Goal: Task Accomplishment & Management: Manage account settings

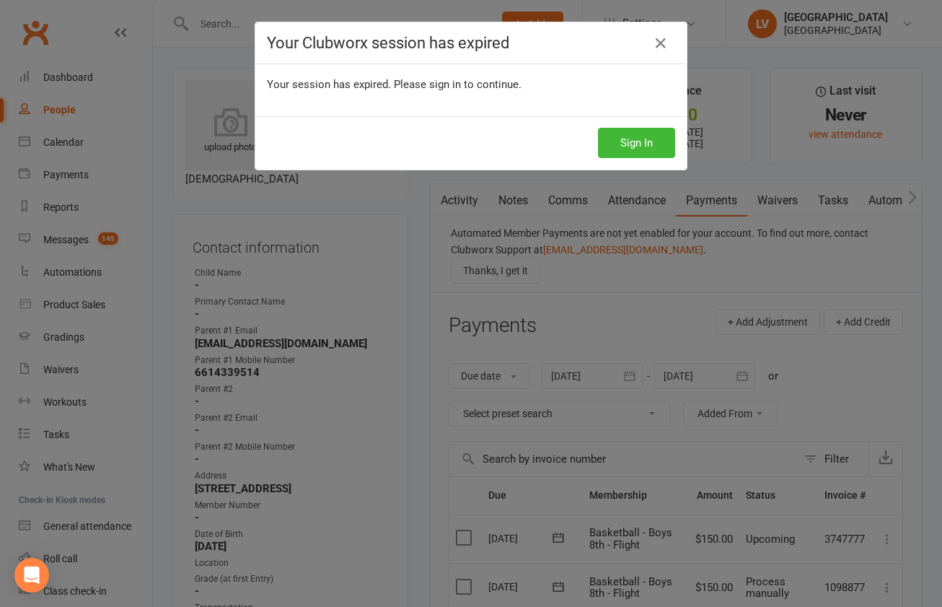
scroll to position [115, 0]
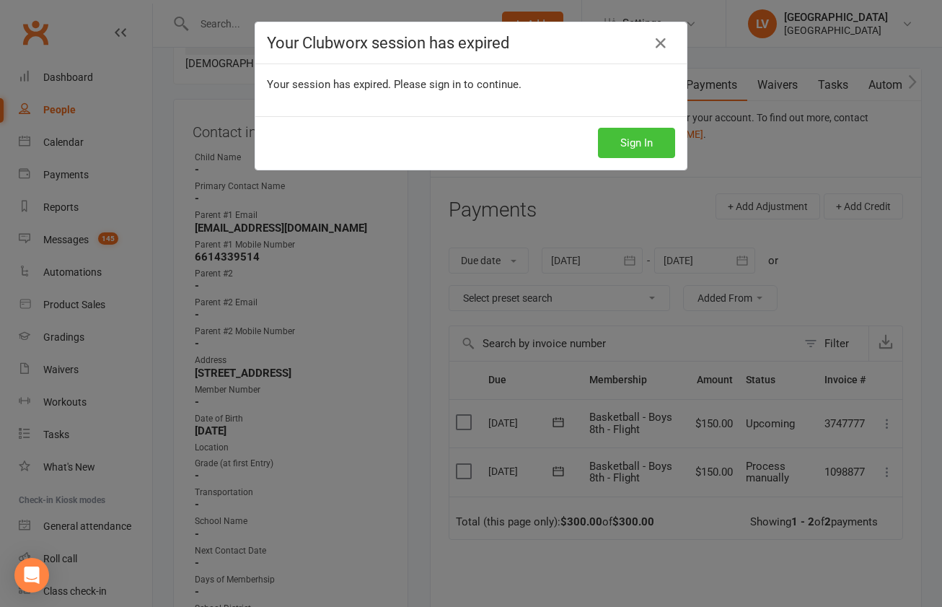
click at [634, 140] on button "Sign In" at bounding box center [636, 143] width 77 height 30
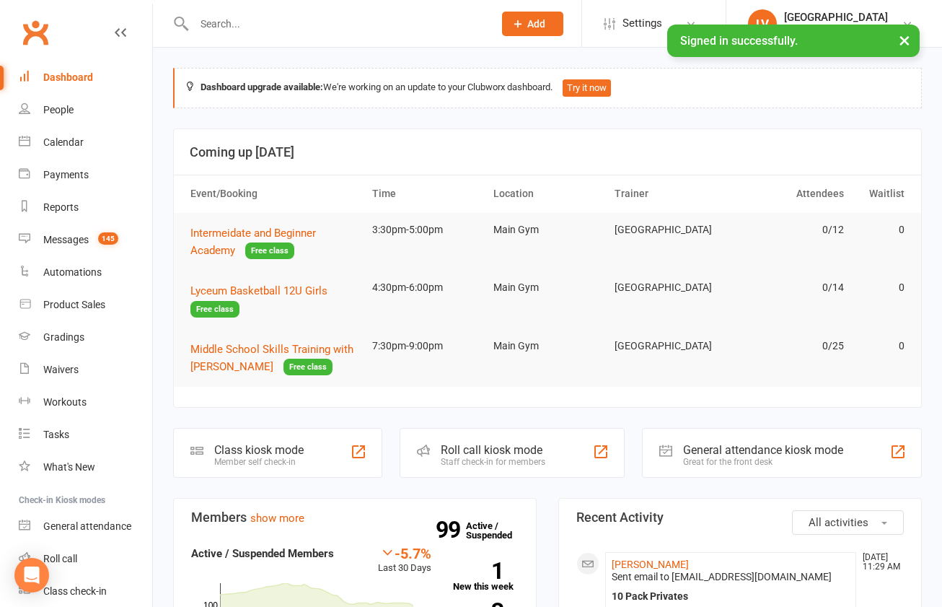
click at [289, 23] on input "text" at bounding box center [337, 24] width 294 height 20
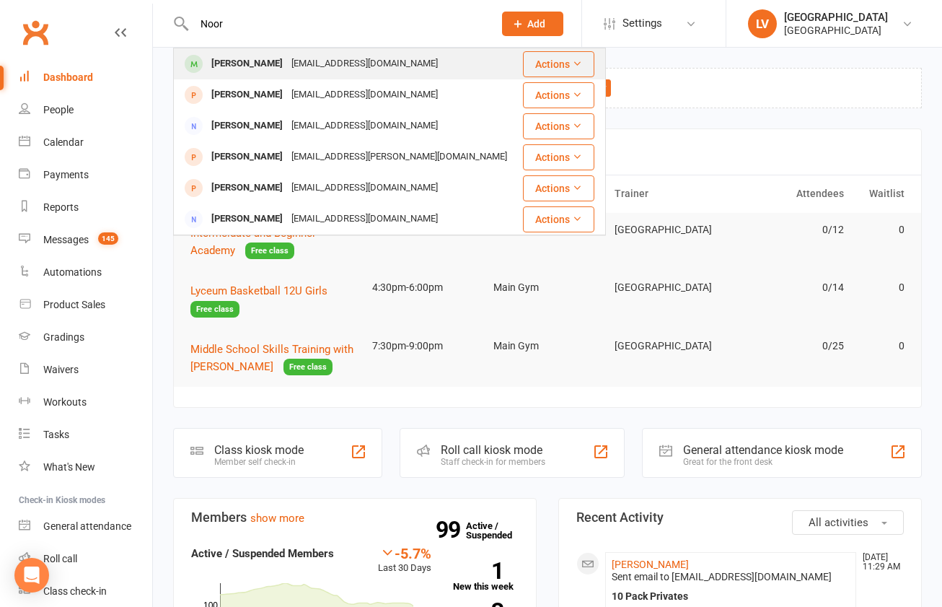
type input "Noor"
click at [299, 58] on div "somaiaomar@gmail.com" at bounding box center [364, 63] width 155 height 21
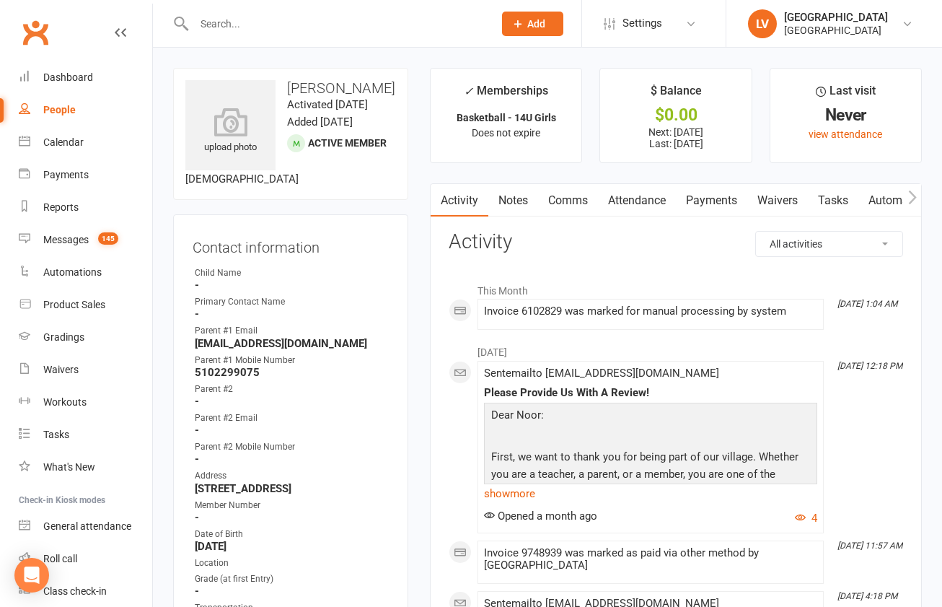
click at [726, 196] on link "Payments" at bounding box center [711, 200] width 71 height 33
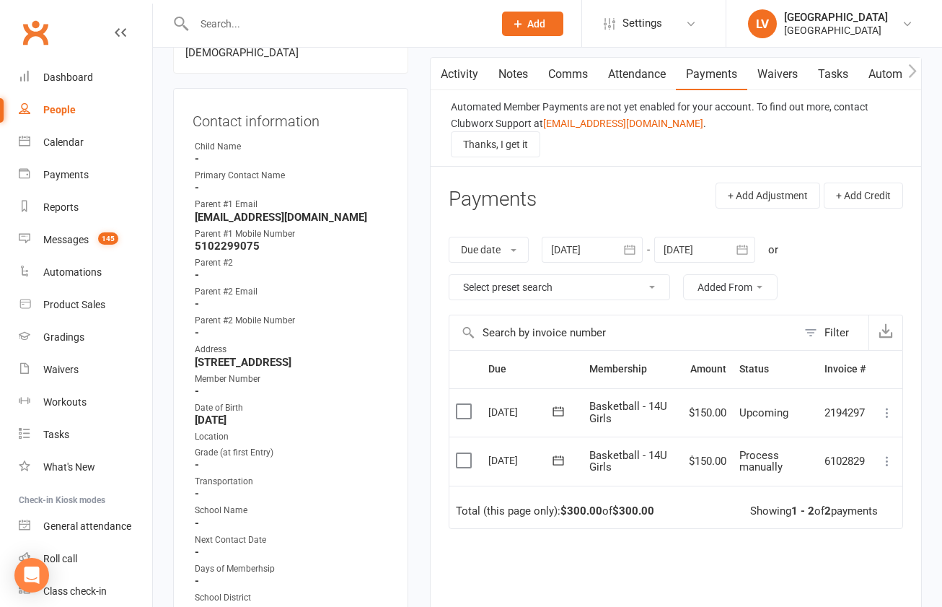
scroll to position [138, 0]
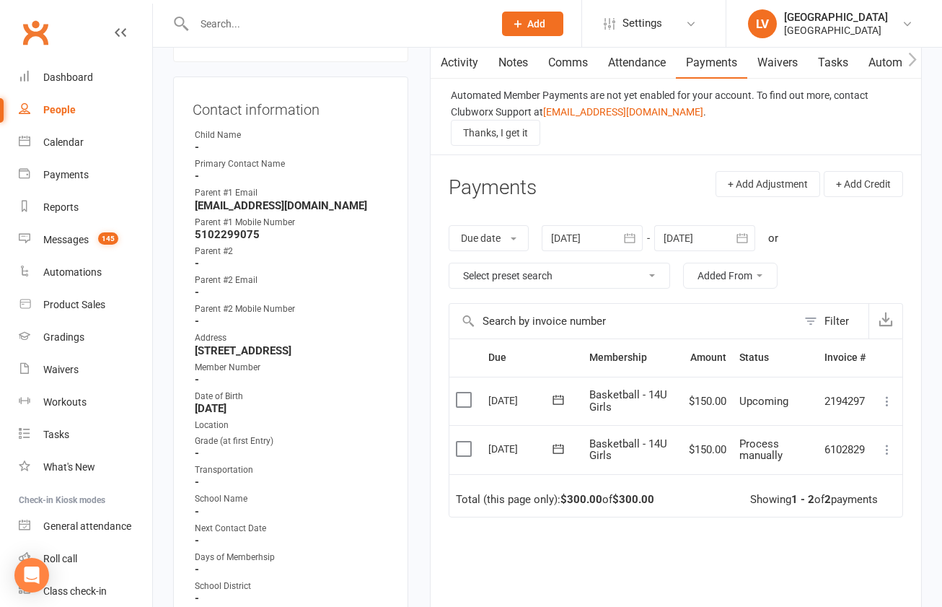
click at [464, 444] on label at bounding box center [465, 448] width 19 height 14
click at [464, 441] on input "checkbox" at bounding box center [460, 441] width 9 height 0
click at [842, 574] on button "Change status" at bounding box center [865, 573] width 114 height 30
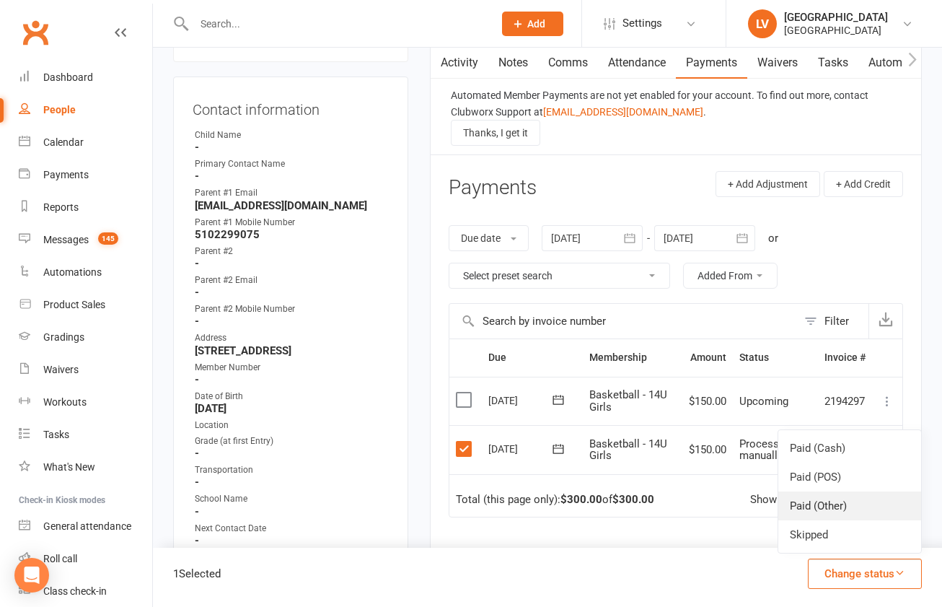
click at [821, 506] on link "Paid (Other)" at bounding box center [849, 505] width 143 height 29
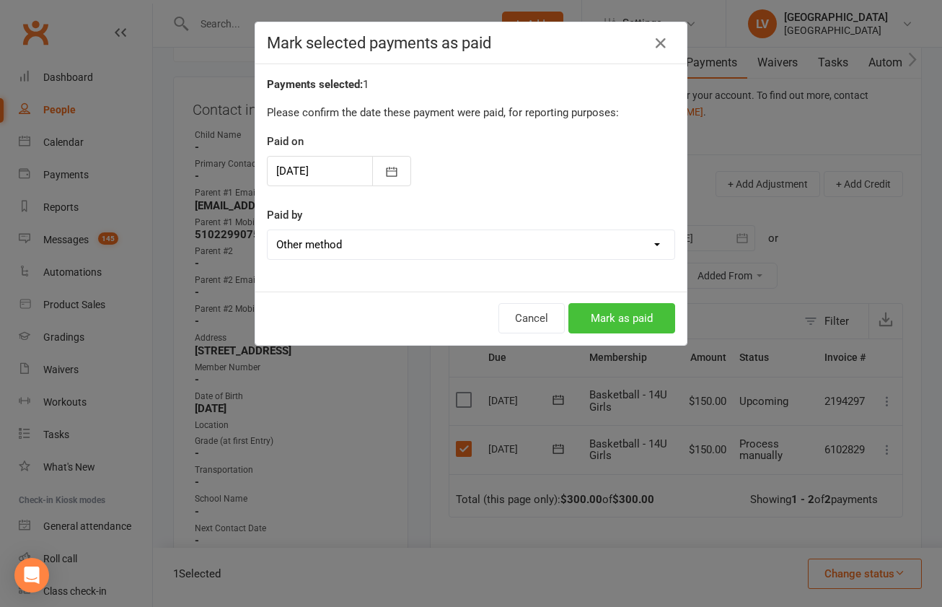
click at [610, 322] on button "Mark as paid" at bounding box center [621, 318] width 107 height 30
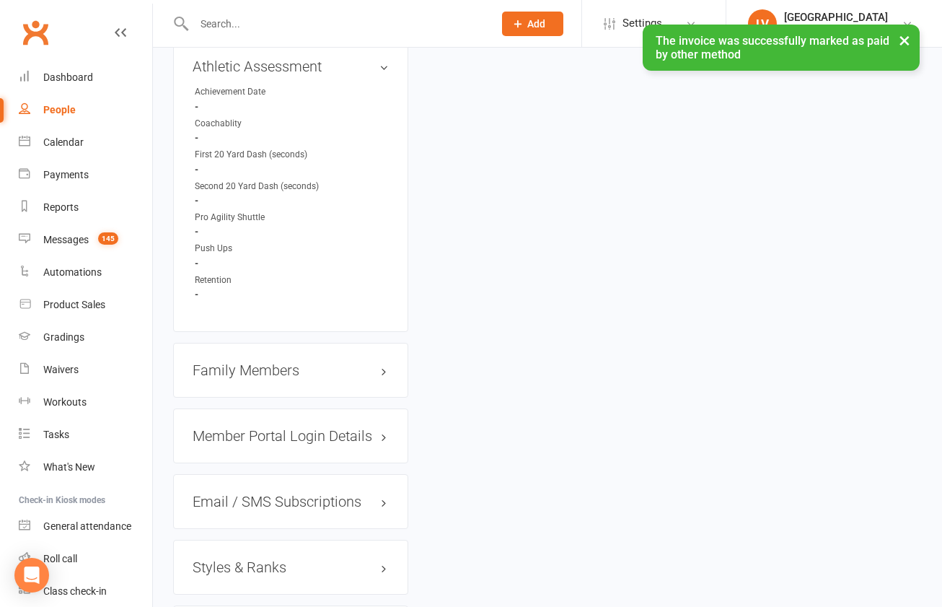
scroll to position [1432, 0]
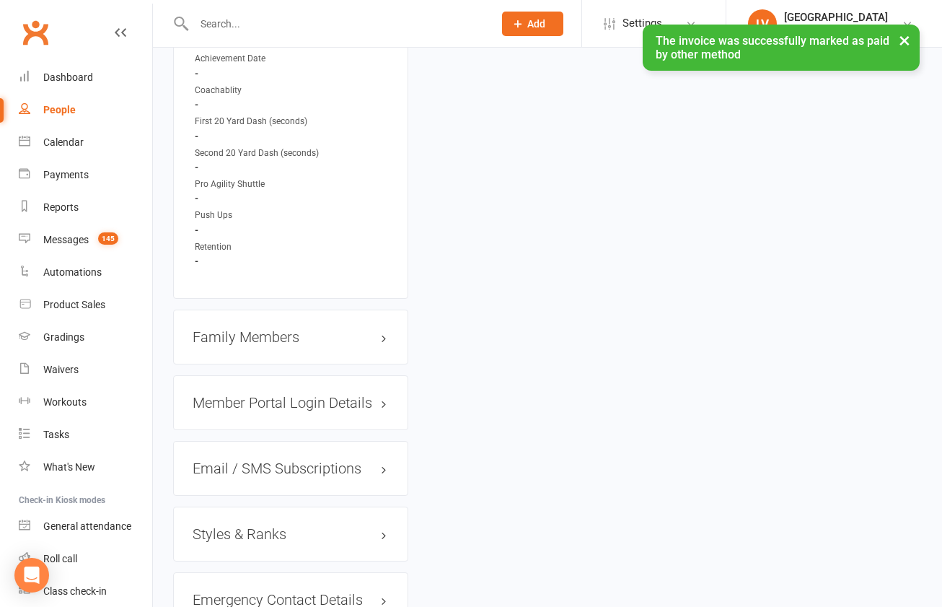
click at [241, 345] on h3 "Family Members" at bounding box center [291, 337] width 196 height 16
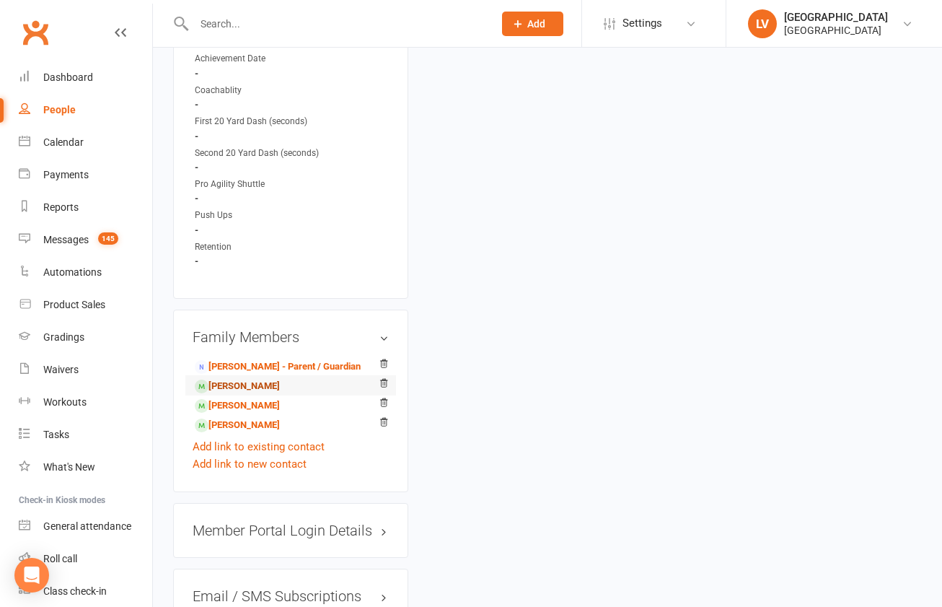
click at [249, 394] on link "Ahmed Saleh - Sibling" at bounding box center [237, 386] width 85 height 15
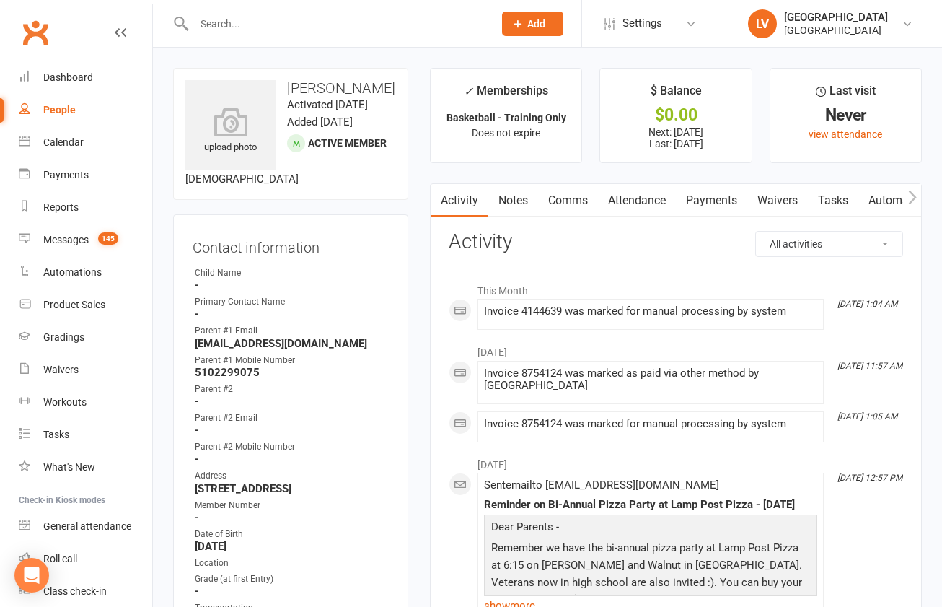
click at [713, 200] on link "Payments" at bounding box center [711, 200] width 71 height 33
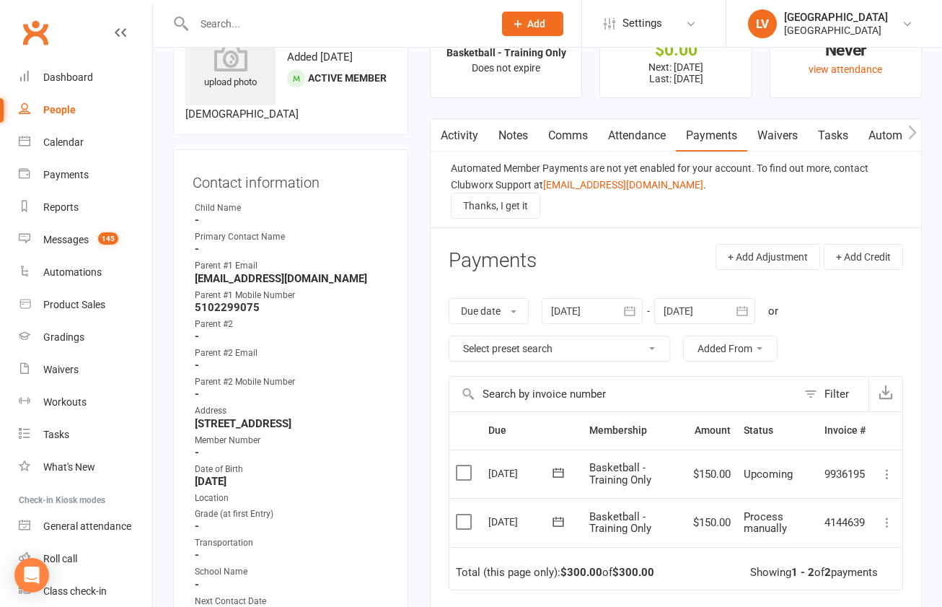
click at [467, 509] on td "Select this" at bounding box center [465, 522] width 32 height 49
click at [462, 515] on label at bounding box center [465, 521] width 19 height 14
click at [462, 514] on input "checkbox" at bounding box center [460, 514] width 9 height 0
click at [860, 571] on button "Change status" at bounding box center [865, 573] width 114 height 30
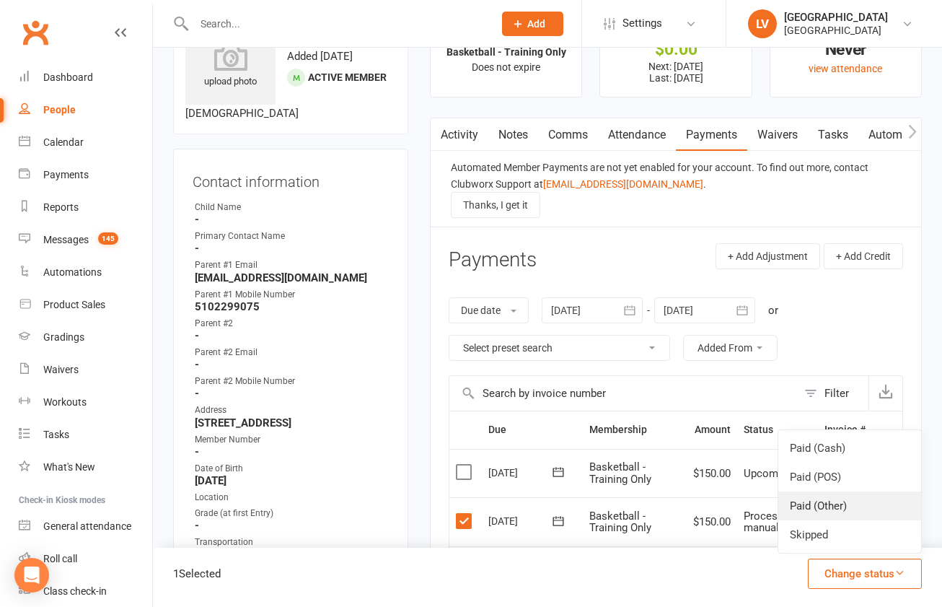
click at [827, 509] on link "Paid (Other)" at bounding box center [849, 505] width 143 height 29
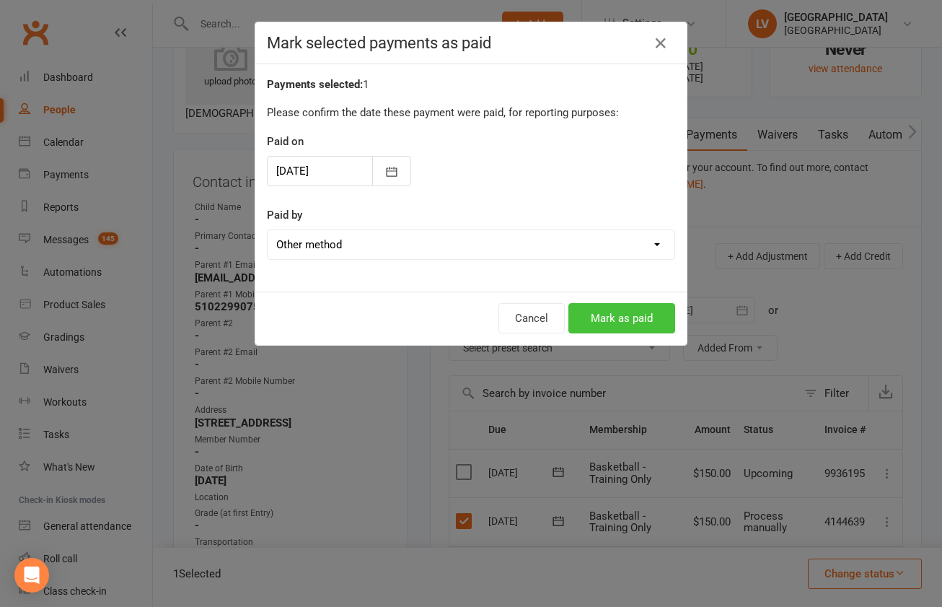
click at [617, 314] on button "Mark as paid" at bounding box center [621, 318] width 107 height 30
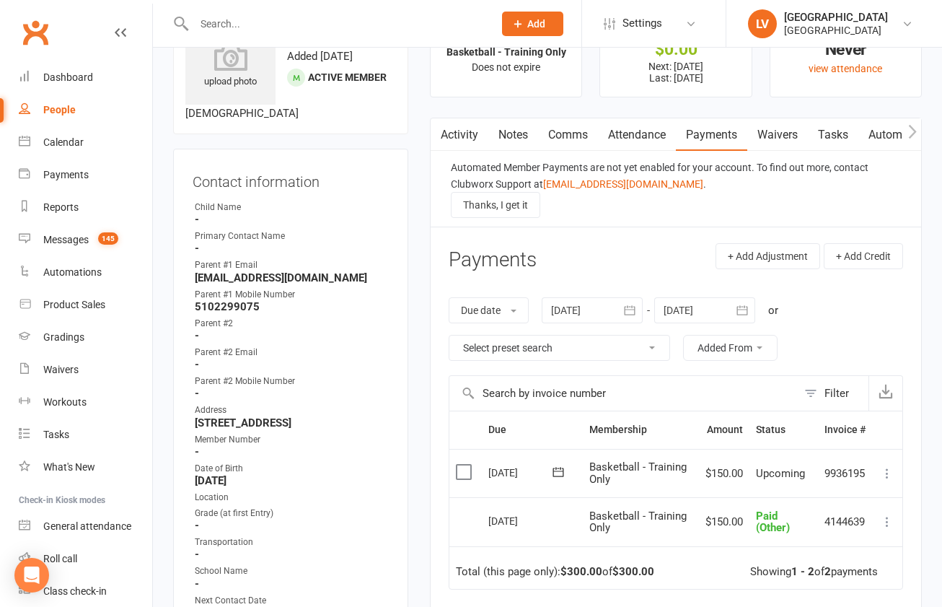
click at [310, 23] on input "text" at bounding box center [337, 24] width 294 height 20
paste input "m_bonetti79@hotmail.com"
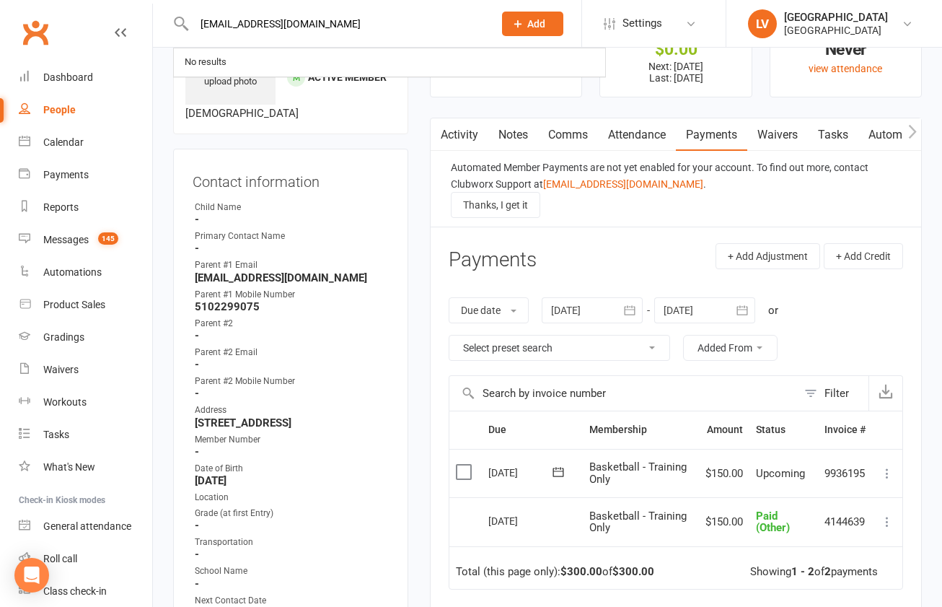
type input "m_bonetti79@hotmail.com"
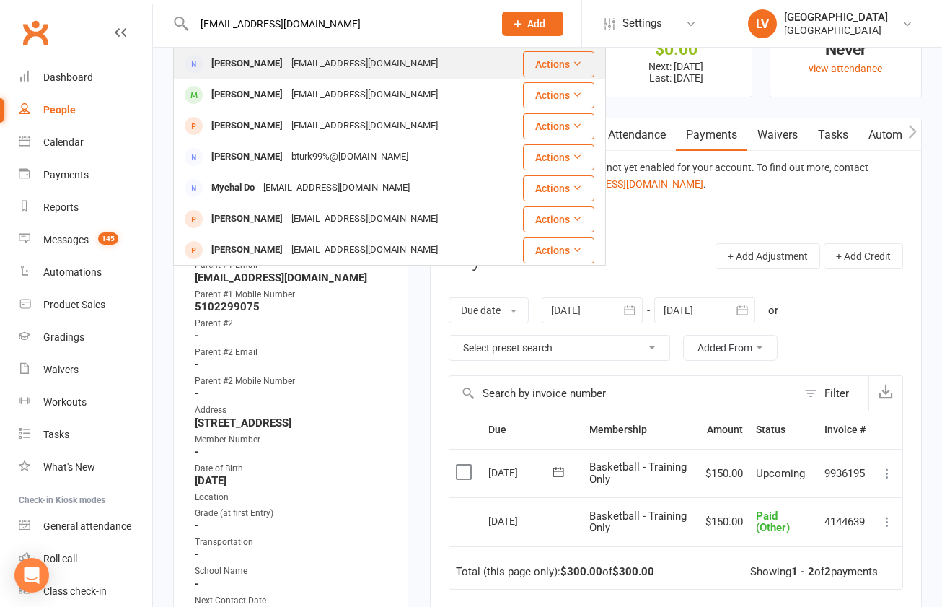
click at [287, 66] on div "m_bonetti79@hotmail.com" at bounding box center [364, 63] width 155 height 21
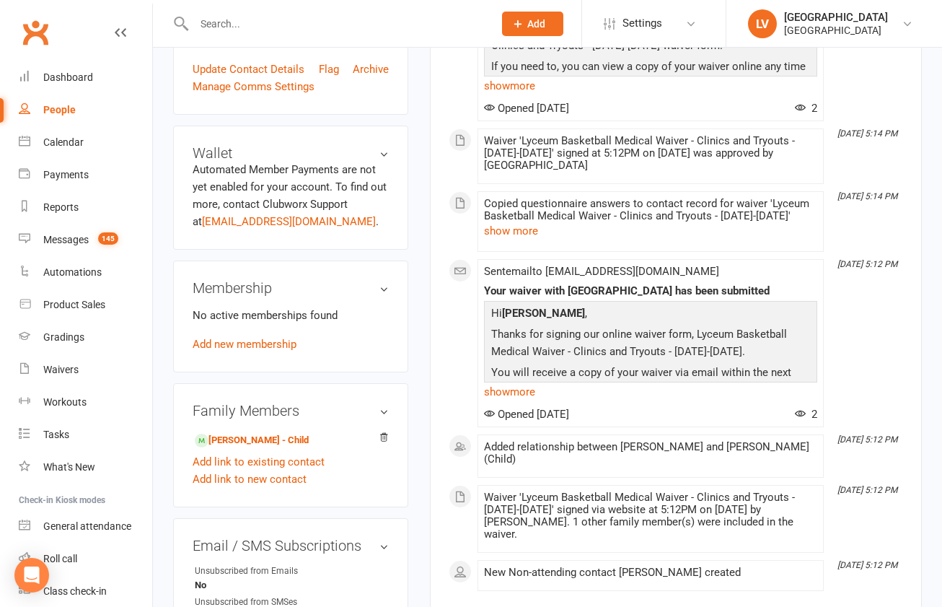
scroll to position [350, 0]
